Goal: Information Seeking & Learning: Check status

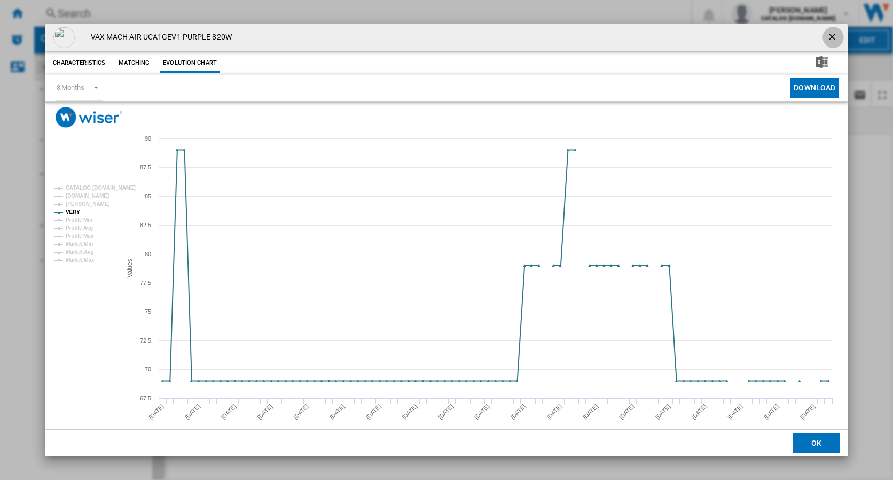
click at [831, 36] on ng-md-icon "getI18NText('BUTTONS.CLOSE_DIALOG')" at bounding box center [833, 38] width 13 height 13
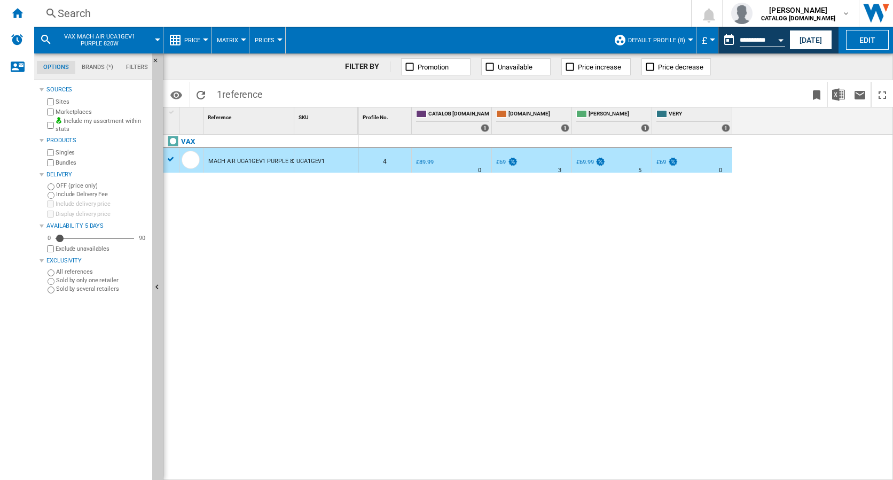
click at [70, 14] on div "Search" at bounding box center [361, 13] width 606 height 15
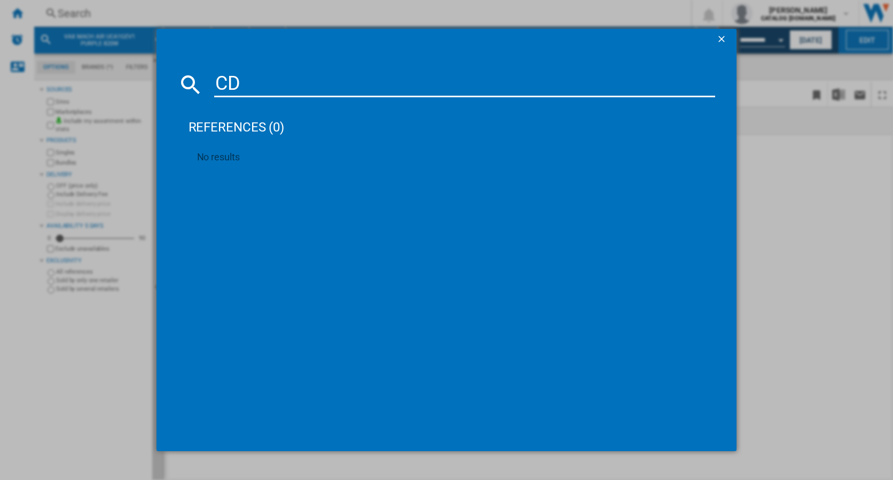
type input "CDC"
click at [719, 35] on ng-md-icon "getI18NText('BUTTONS.CLOSE_DIALOG')" at bounding box center [722, 40] width 13 height 13
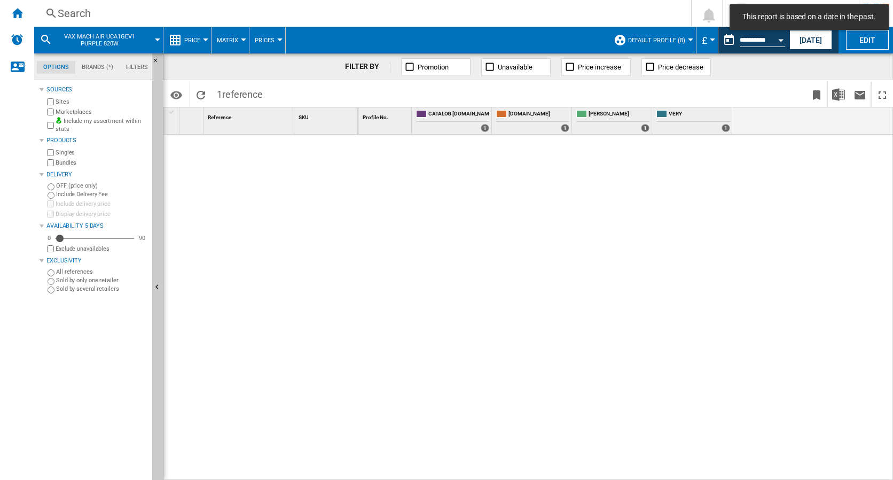
click at [71, 16] on div "Search" at bounding box center [361, 13] width 606 height 15
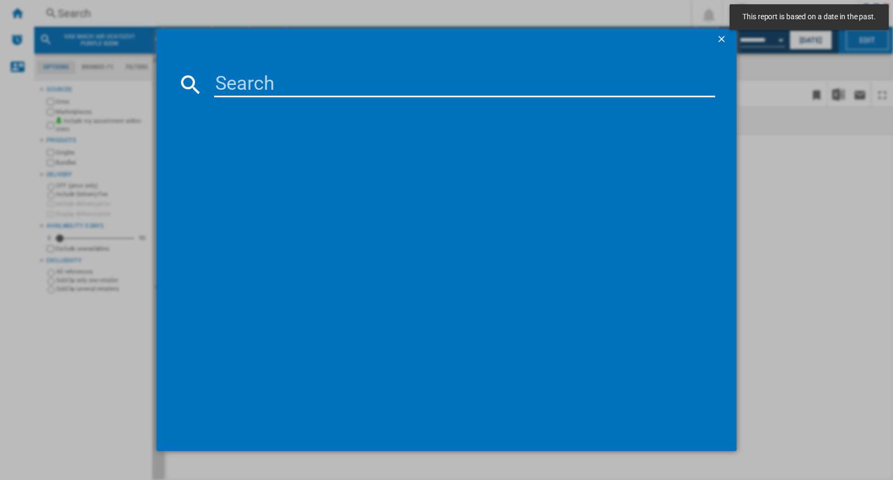
click at [319, 90] on input at bounding box center [464, 85] width 501 height 26
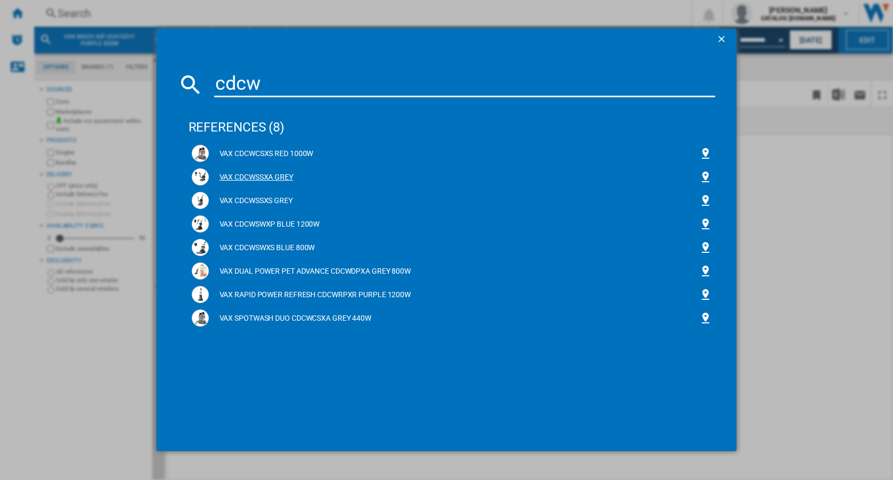
type input "cdcw"
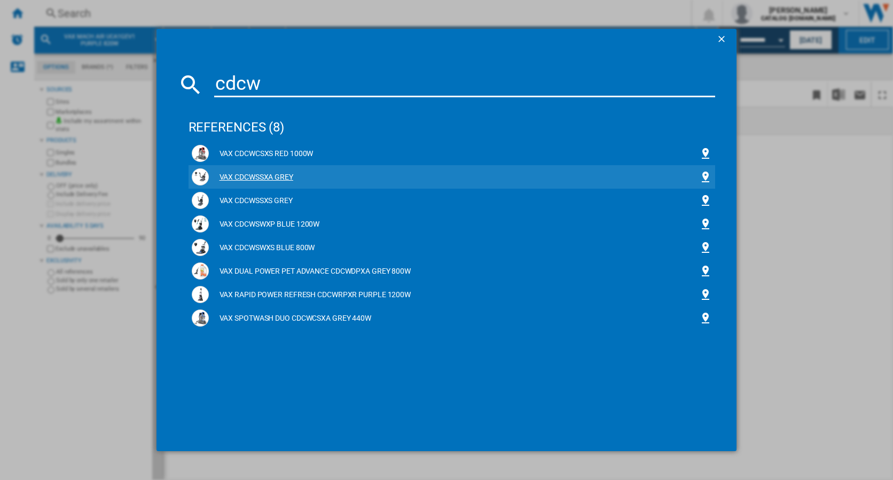
click at [277, 177] on div "VAX CDCWSSXA GREY" at bounding box center [454, 177] width 491 height 11
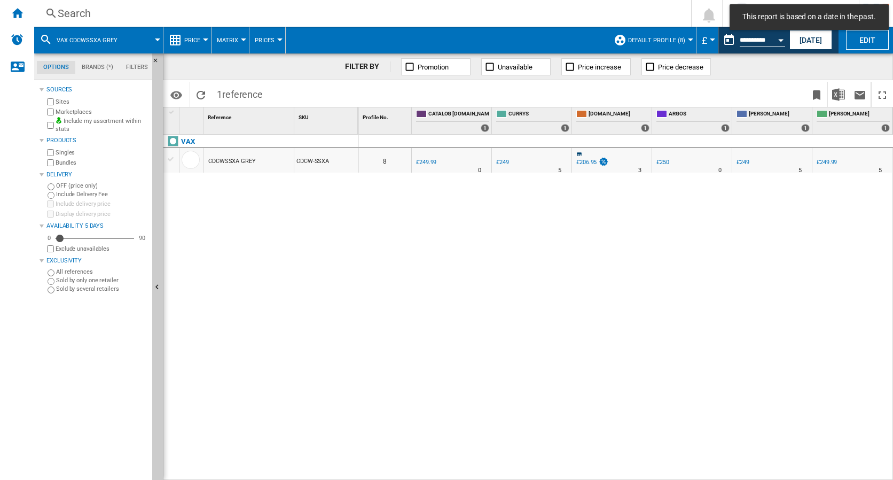
click at [78, 12] on div "Search" at bounding box center [361, 13] width 606 height 15
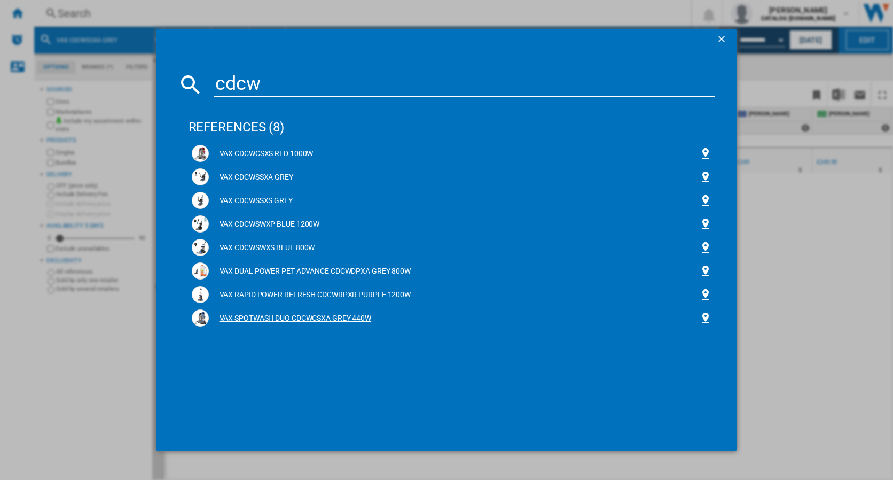
type input "cdcw"
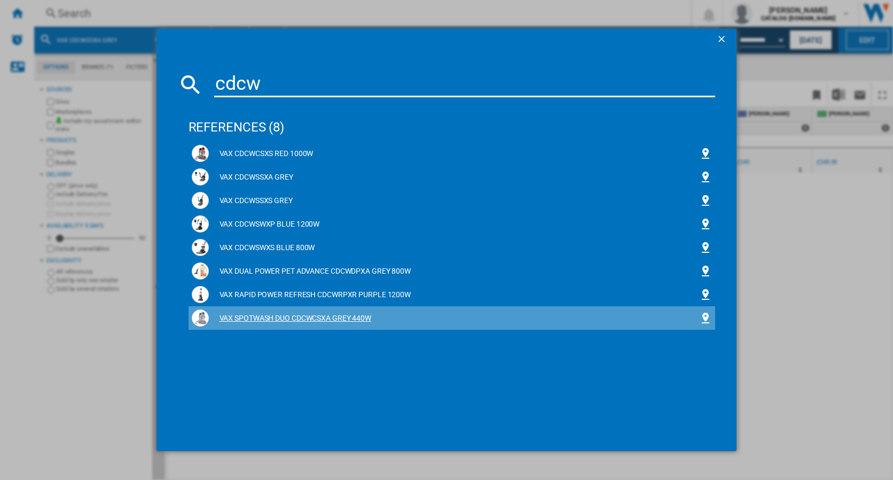
click at [352, 317] on div "VAX SPOTWASH DUO CDCWCSXA GREY 440W" at bounding box center [454, 318] width 491 height 11
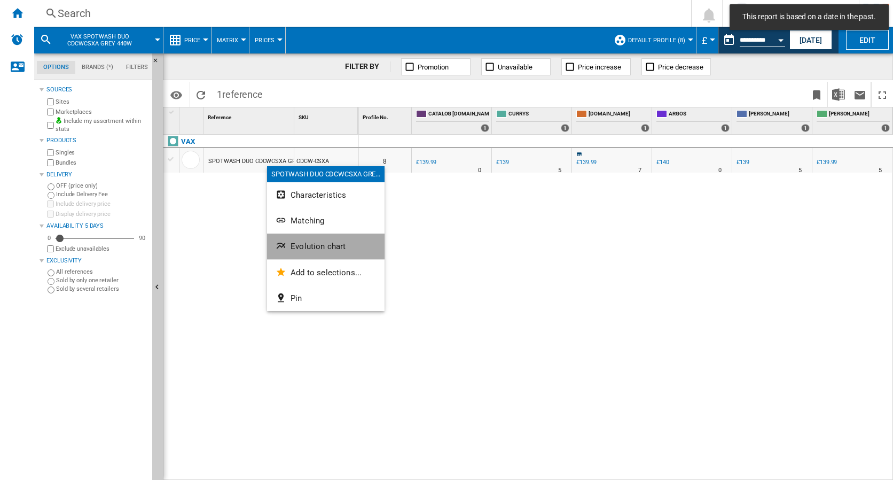
click at [319, 247] on span "Evolution chart" at bounding box center [318, 246] width 55 height 10
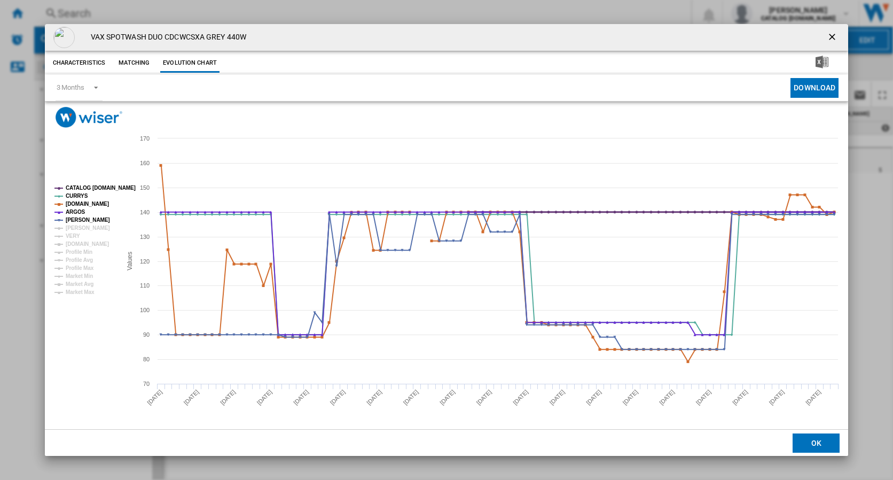
click at [77, 187] on tspan "CATALOG [DOMAIN_NAME]" at bounding box center [101, 188] width 70 height 6
click at [74, 197] on tspan "CURRYS" at bounding box center [77, 196] width 22 height 6
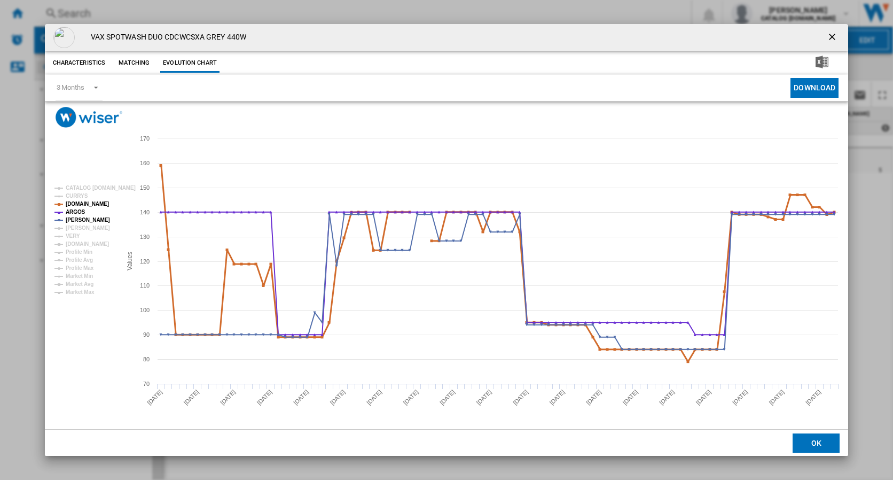
click at [76, 206] on tspan "[DOMAIN_NAME]" at bounding box center [87, 204] width 43 height 6
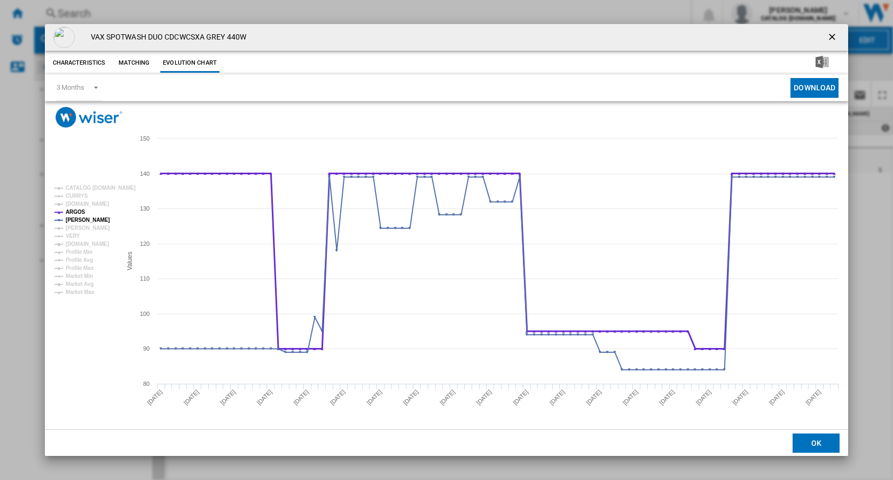
click at [72, 213] on tspan "ARGOS" at bounding box center [76, 212] width 20 height 6
